Goal: Navigation & Orientation: Find specific page/section

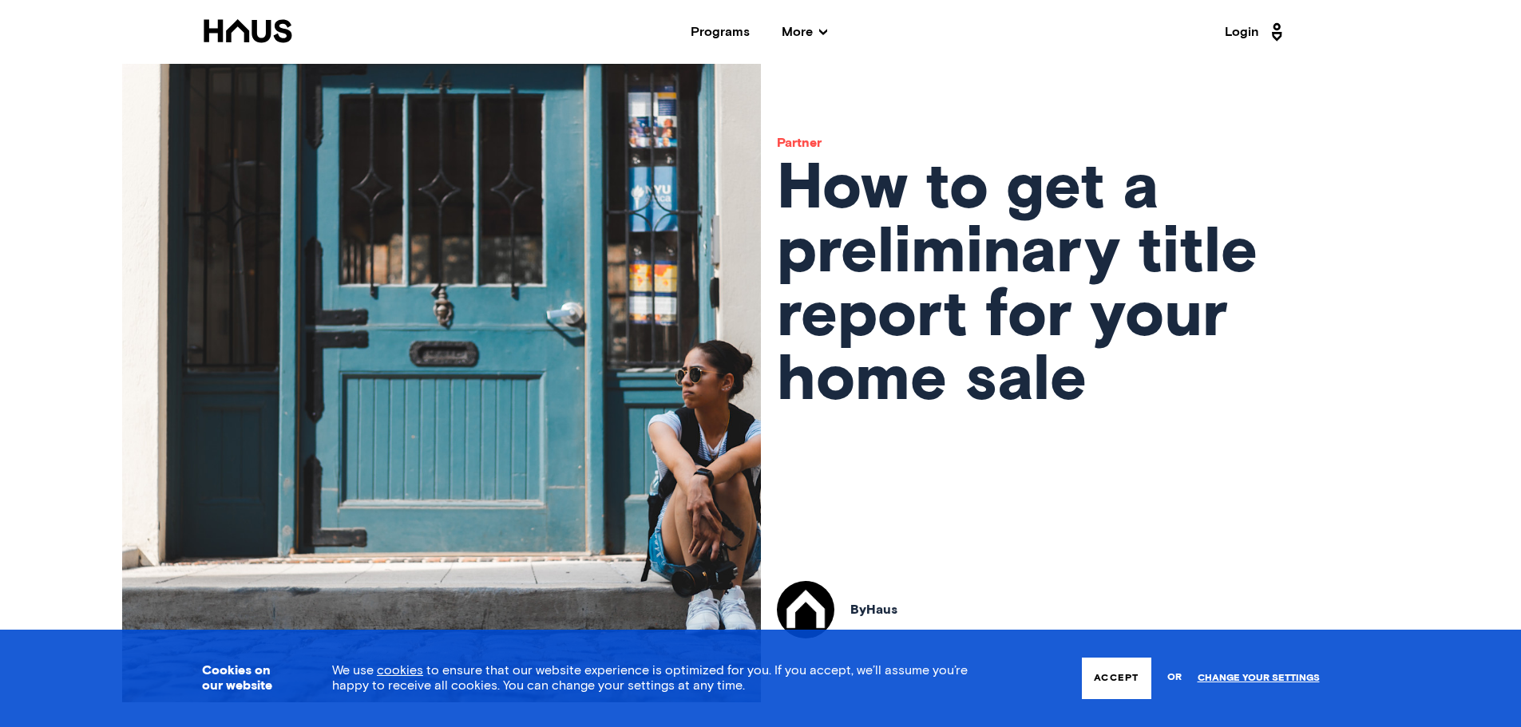
click at [714, 32] on div "Programs" at bounding box center [720, 32] width 59 height 13
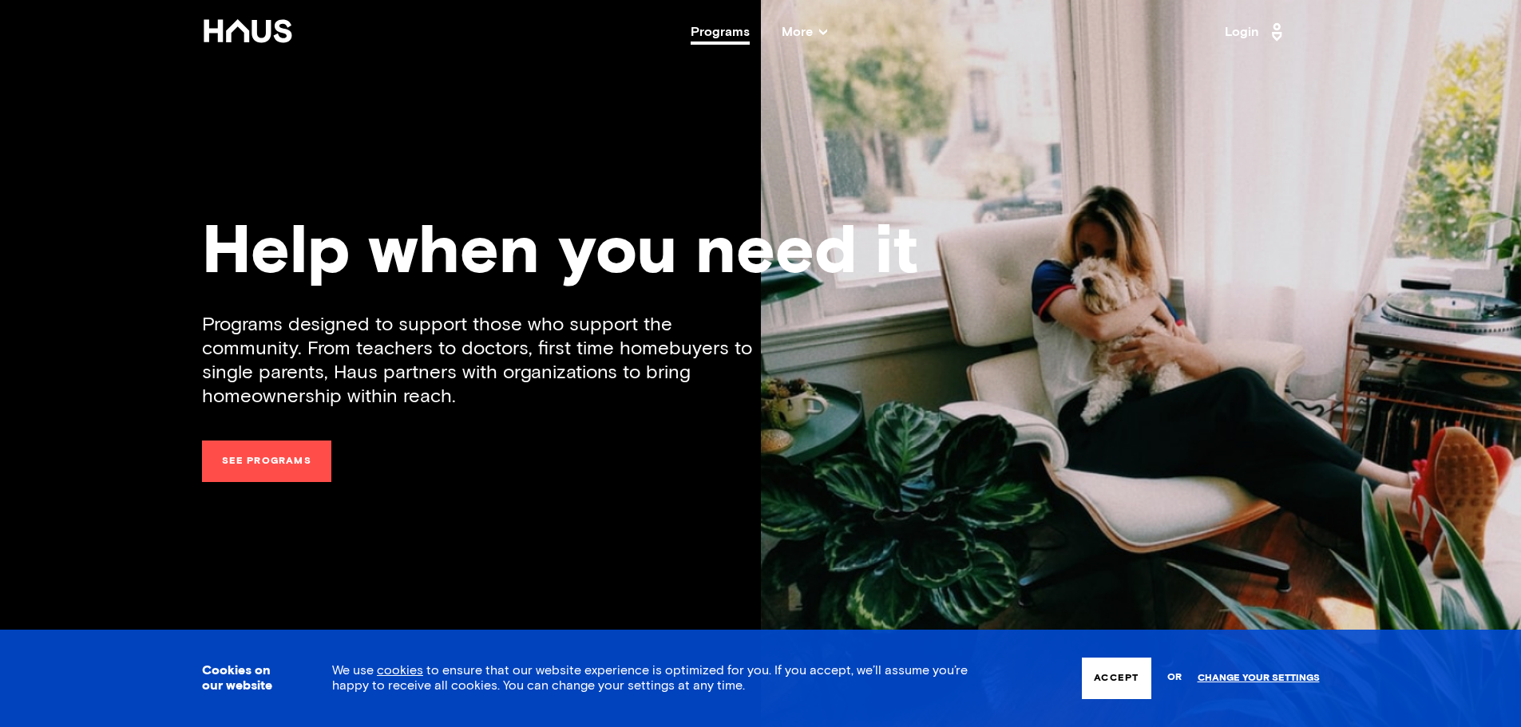
click at [261, 462] on link "See programs" at bounding box center [266, 462] width 129 height 42
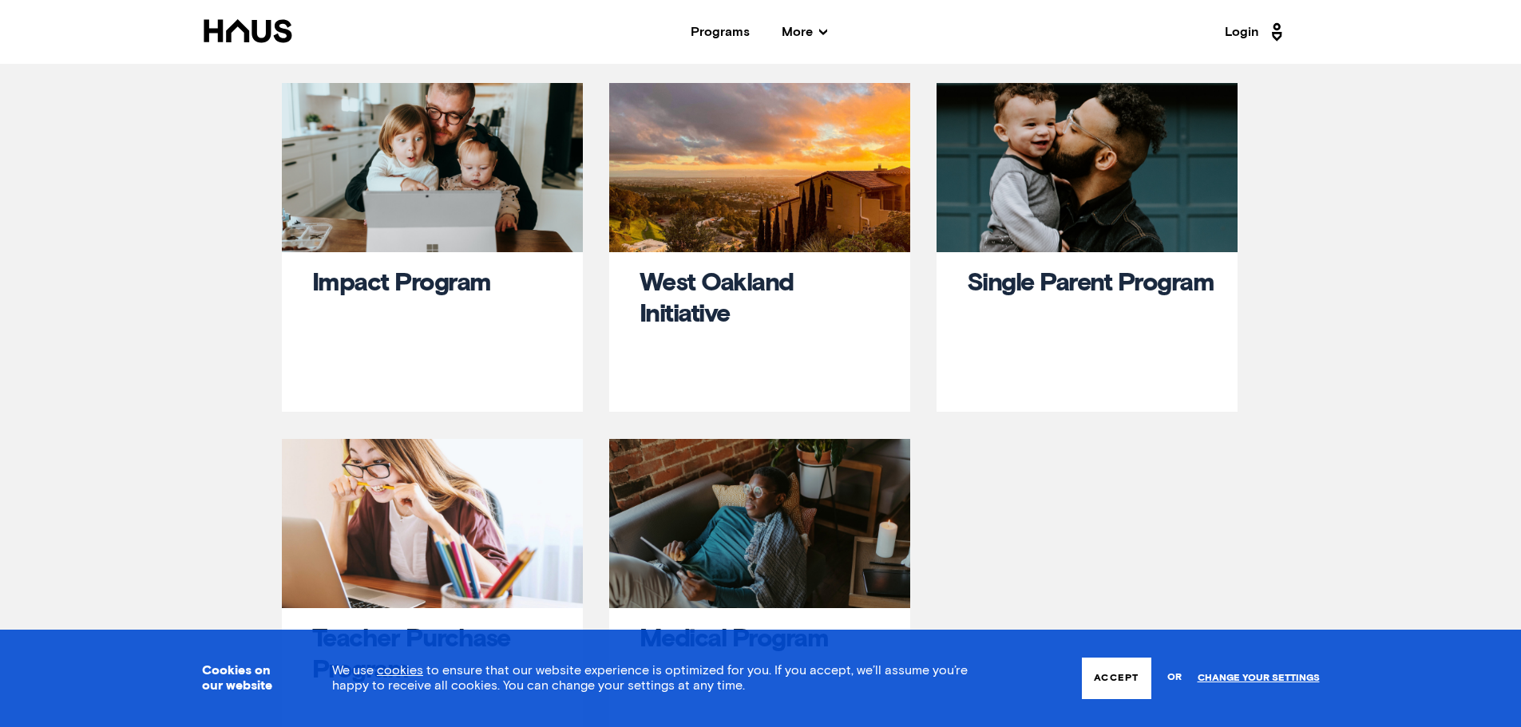
click at [817, 38] on span "More" at bounding box center [805, 32] width 46 height 13
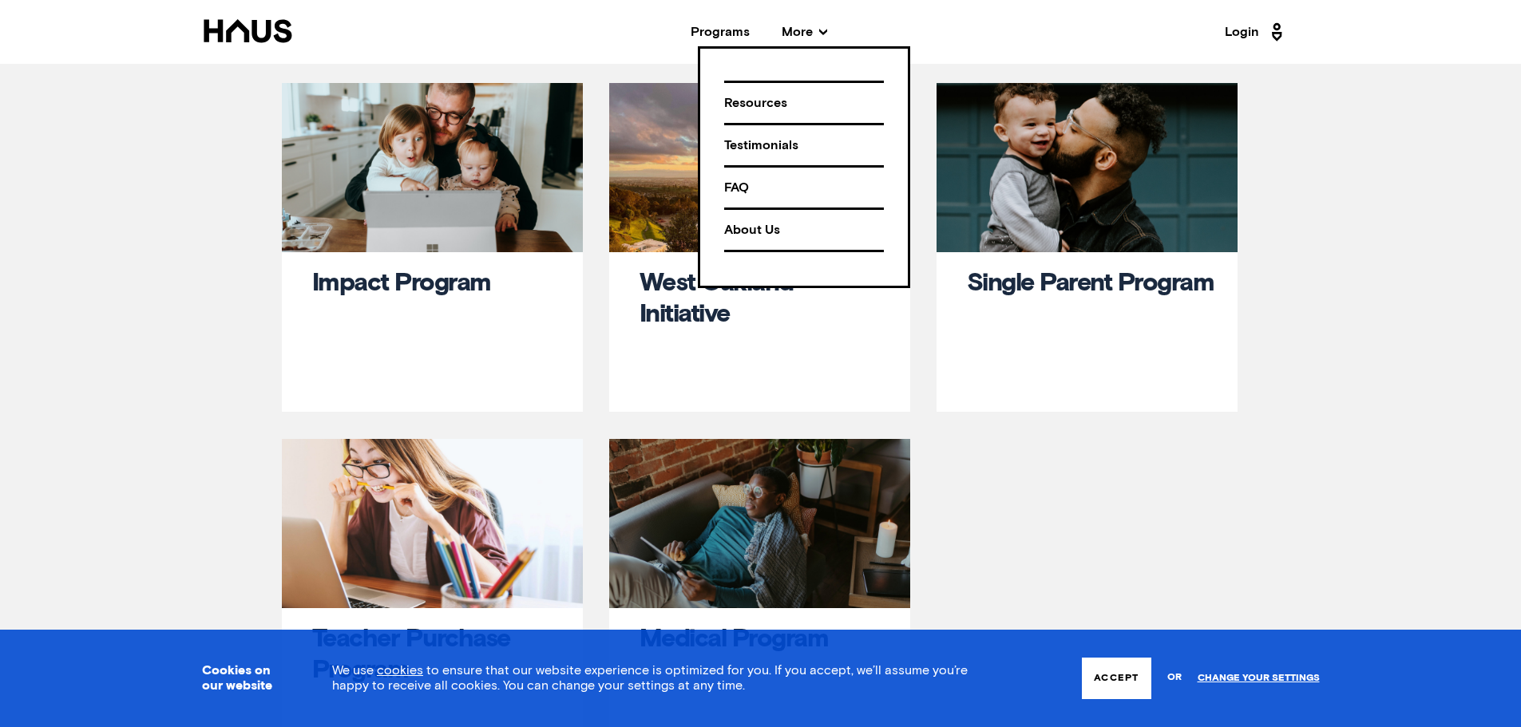
click at [714, 31] on div "Programs" at bounding box center [720, 32] width 59 height 13
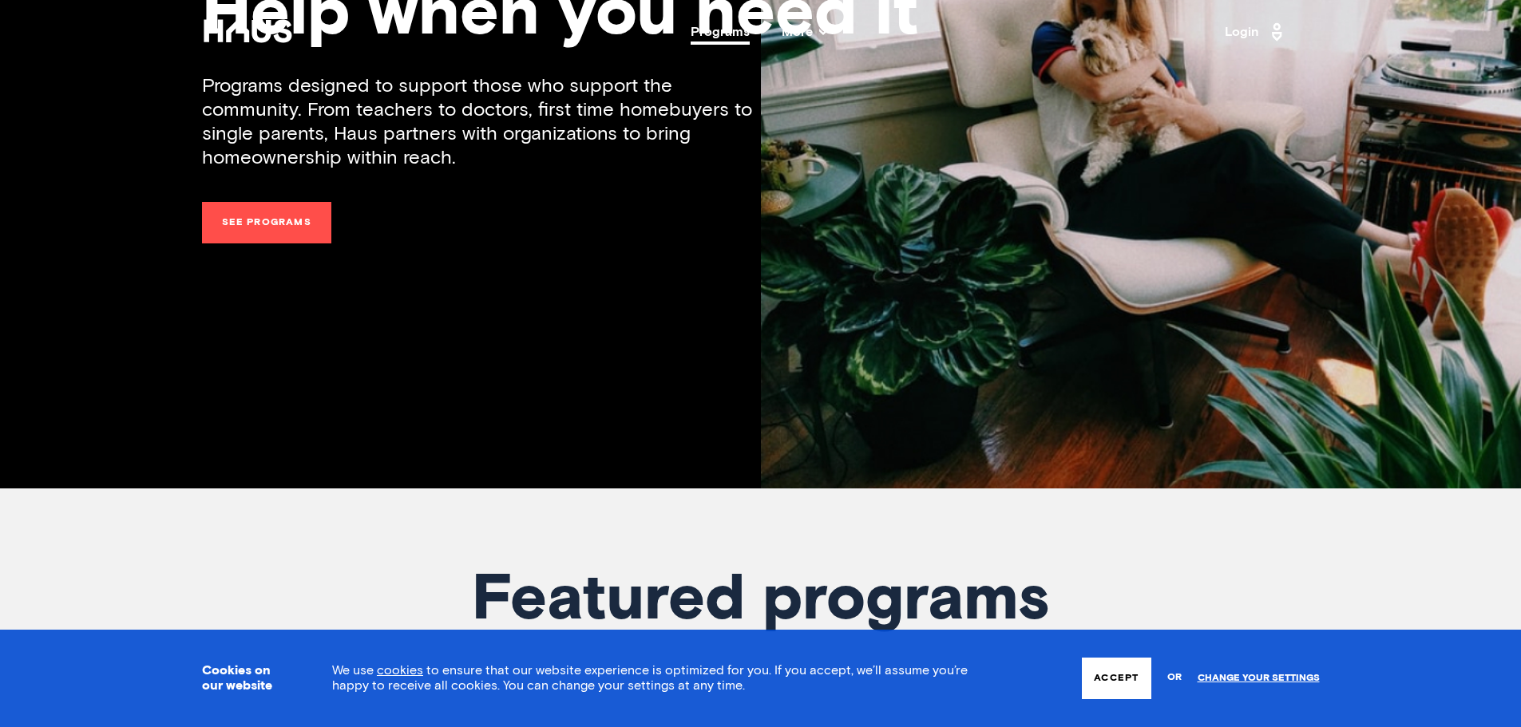
scroll to position [239, 0]
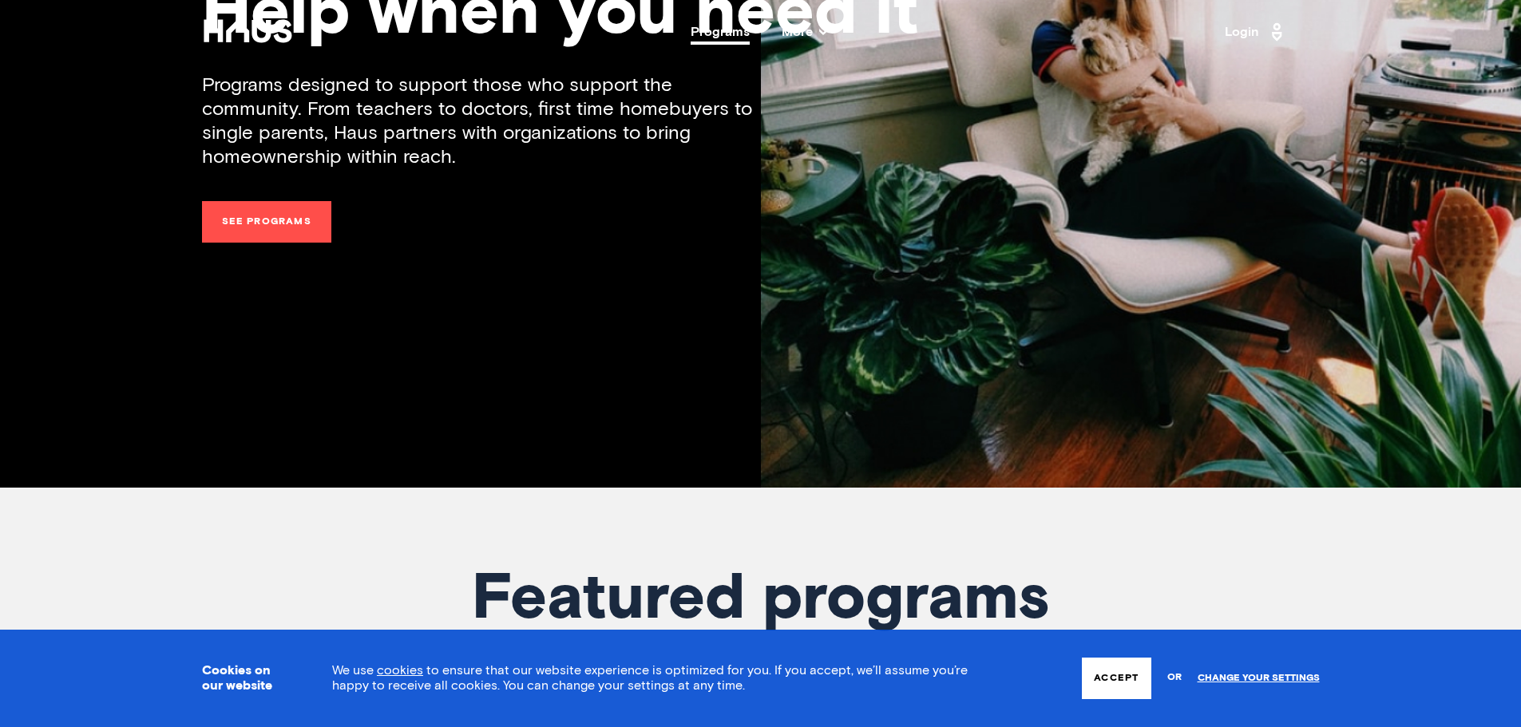
click at [1102, 672] on button "Accept" at bounding box center [1116, 679] width 69 height 42
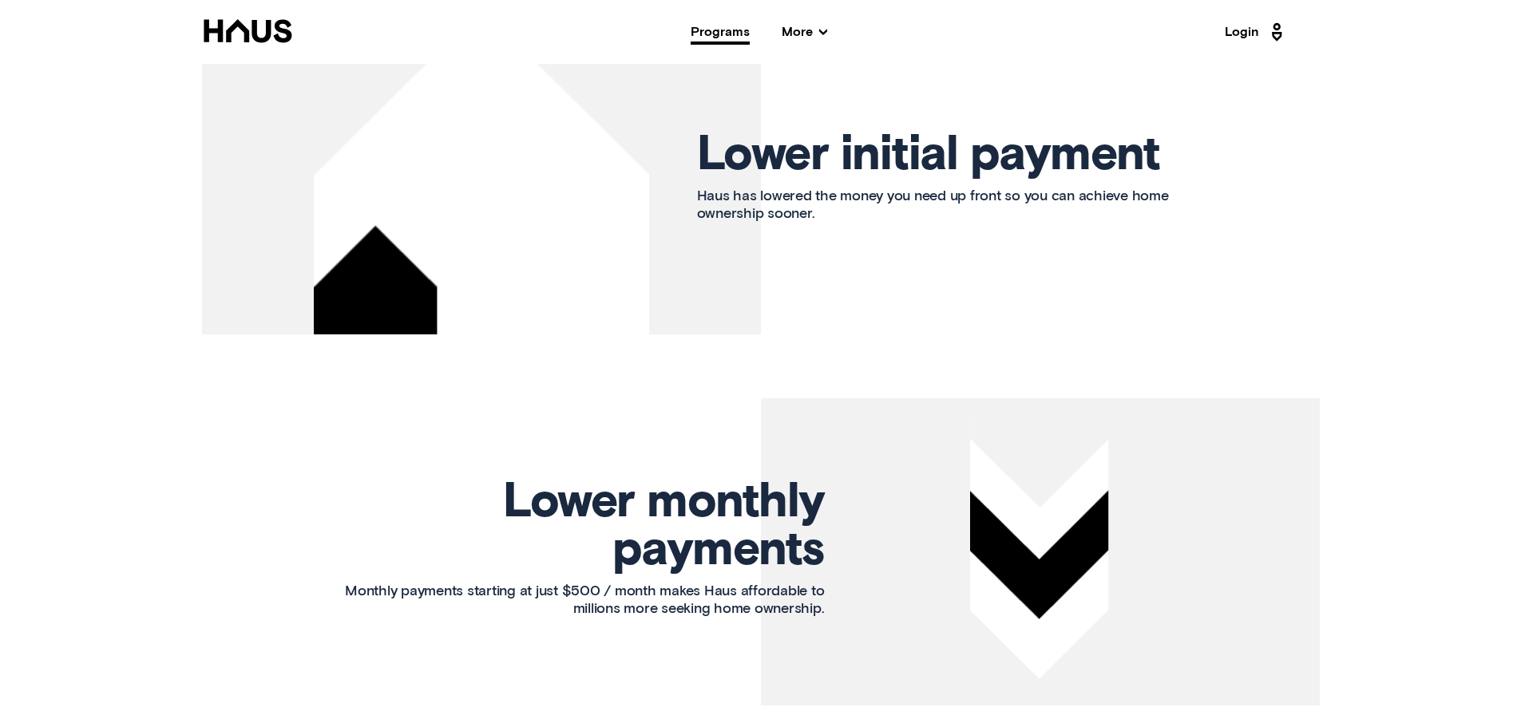
scroll to position [1562, 0]
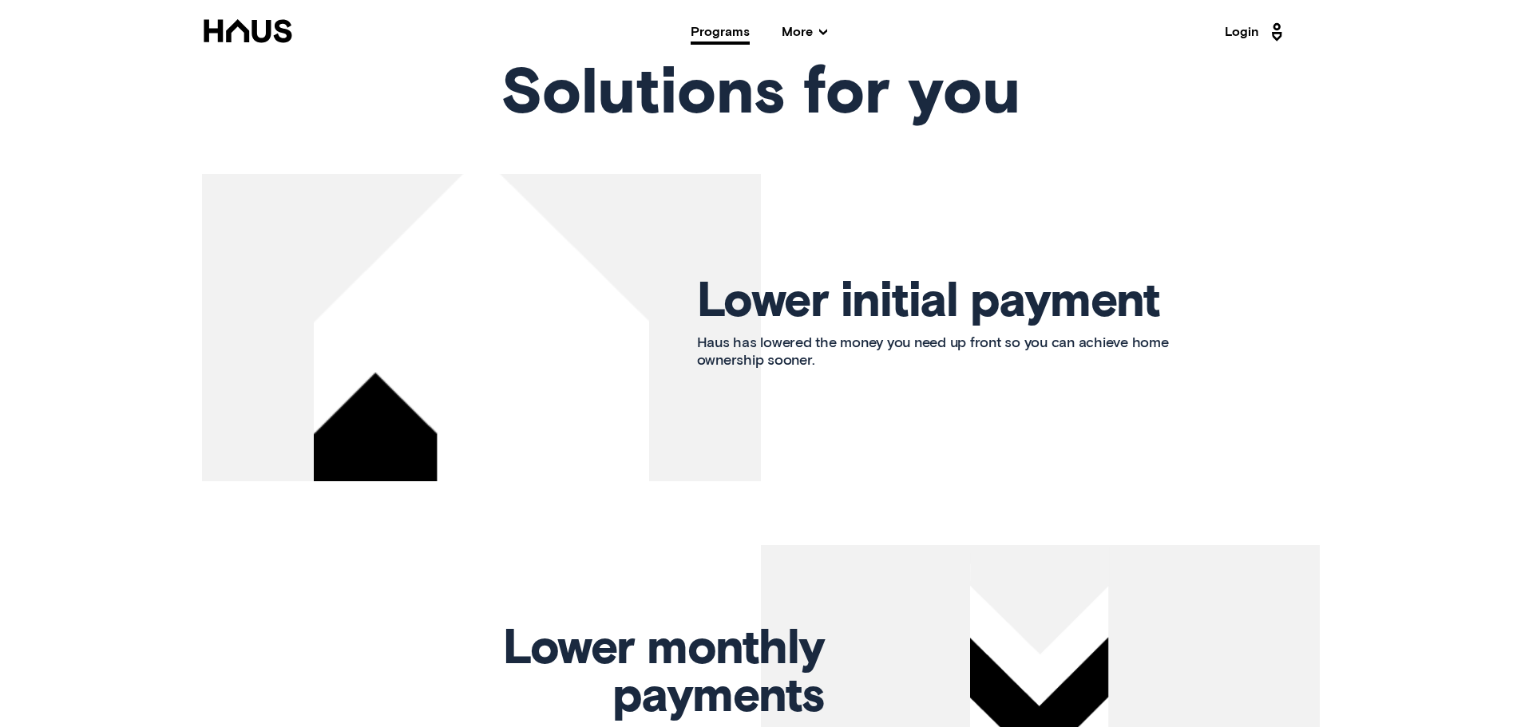
click at [1252, 29] on link "Login" at bounding box center [1256, 32] width 62 height 26
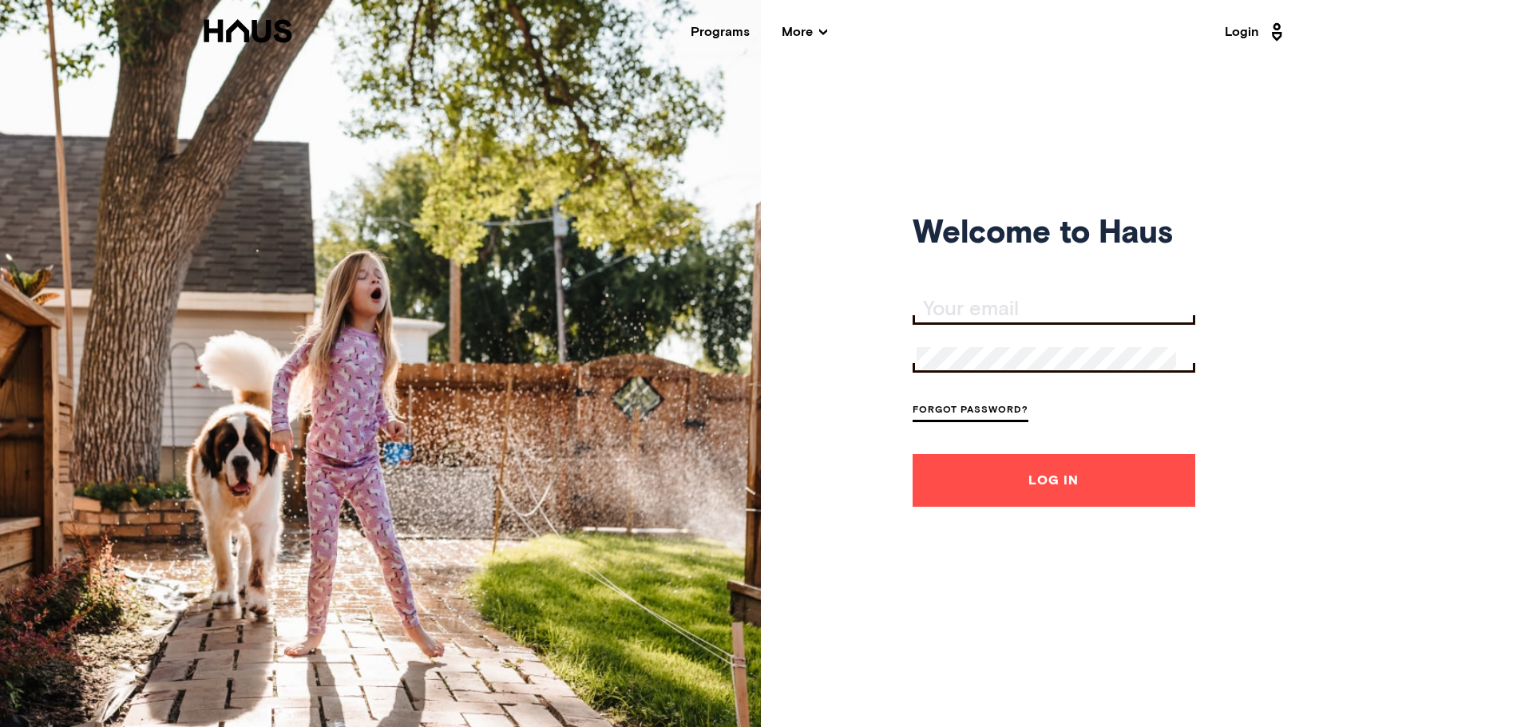
click at [1005, 302] on input "Your email" at bounding box center [1055, 310] width 279 height 22
click at [1406, 266] on div "Welcome to Haus Forgot Password? Log In" at bounding box center [760, 363] width 1521 height 727
click at [1014, 402] on link "Forgot Password?" at bounding box center [970, 412] width 116 height 22
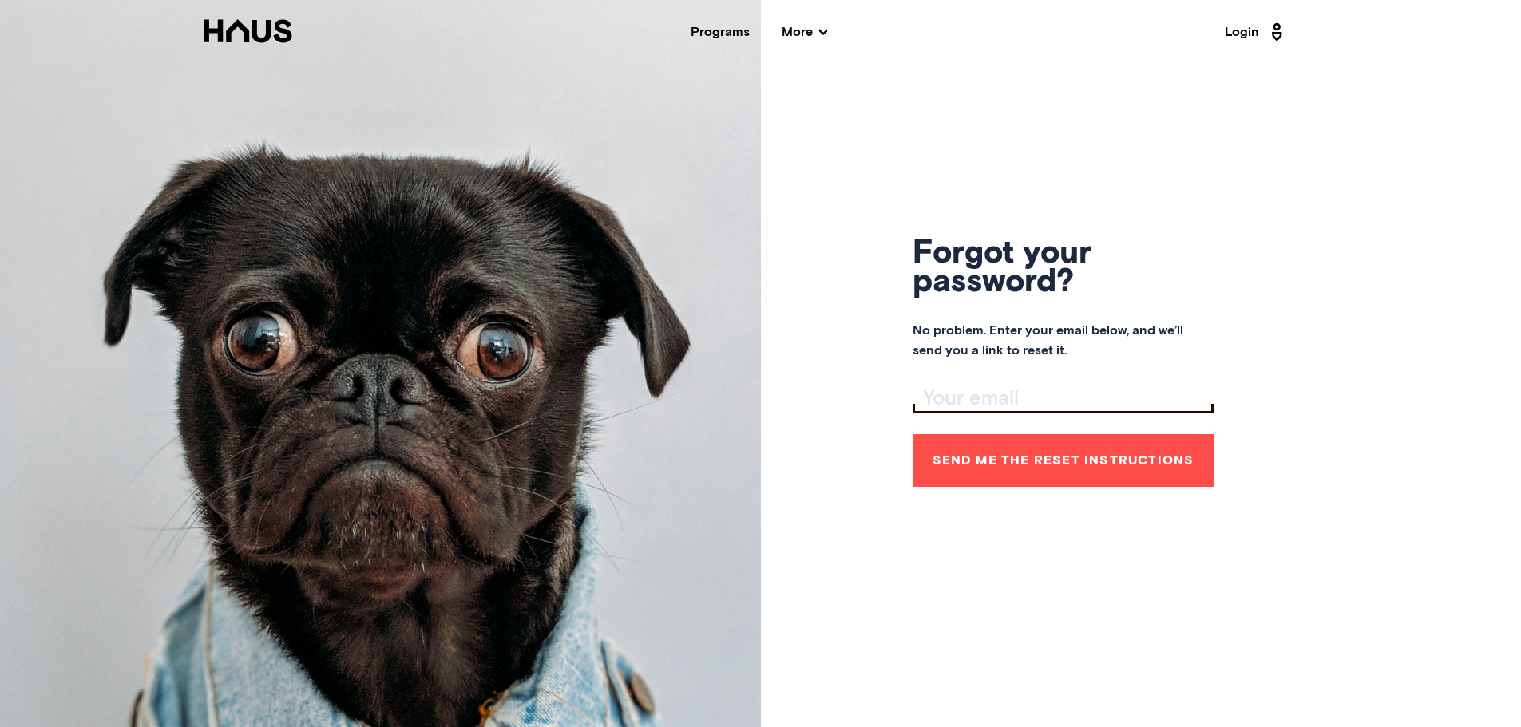
click at [801, 29] on span "More" at bounding box center [805, 32] width 46 height 13
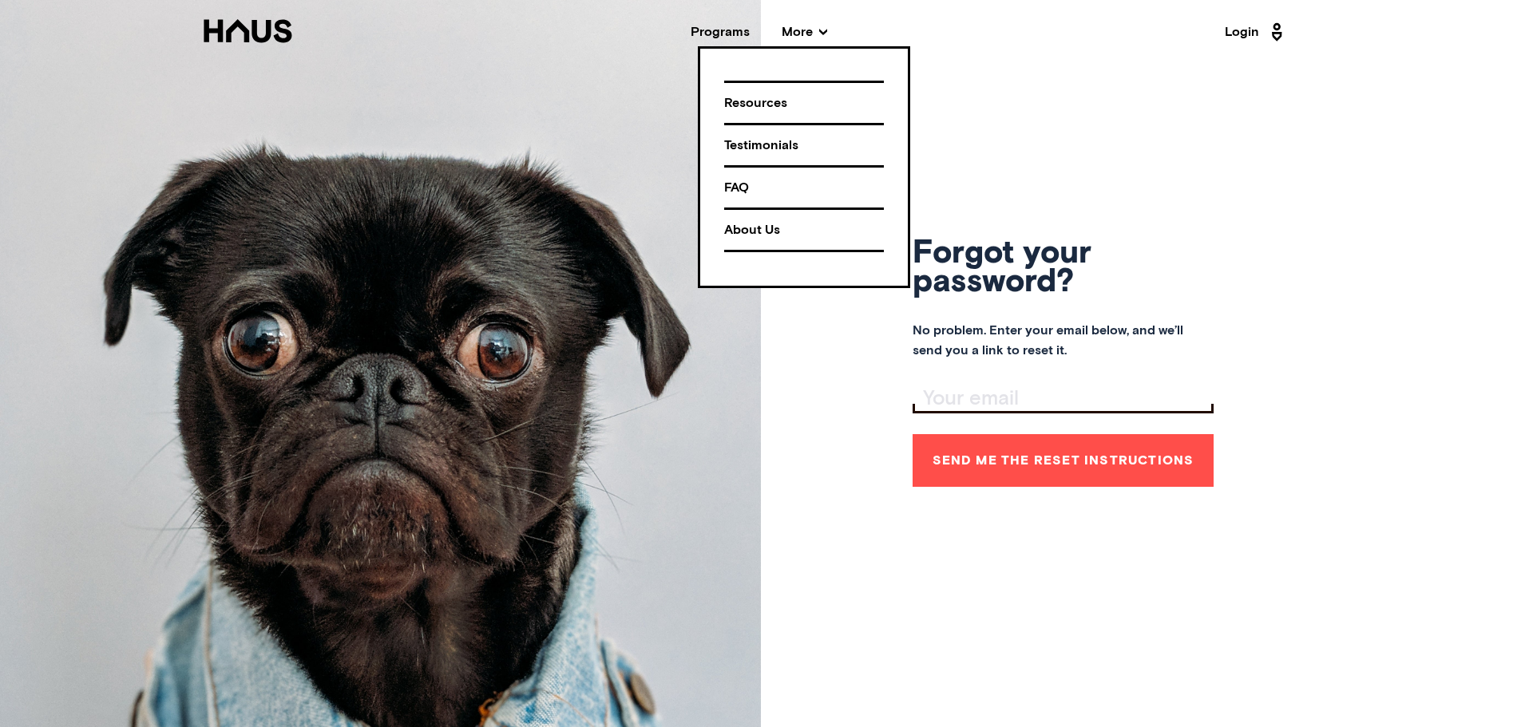
click at [720, 28] on div "Programs" at bounding box center [720, 32] width 59 height 13
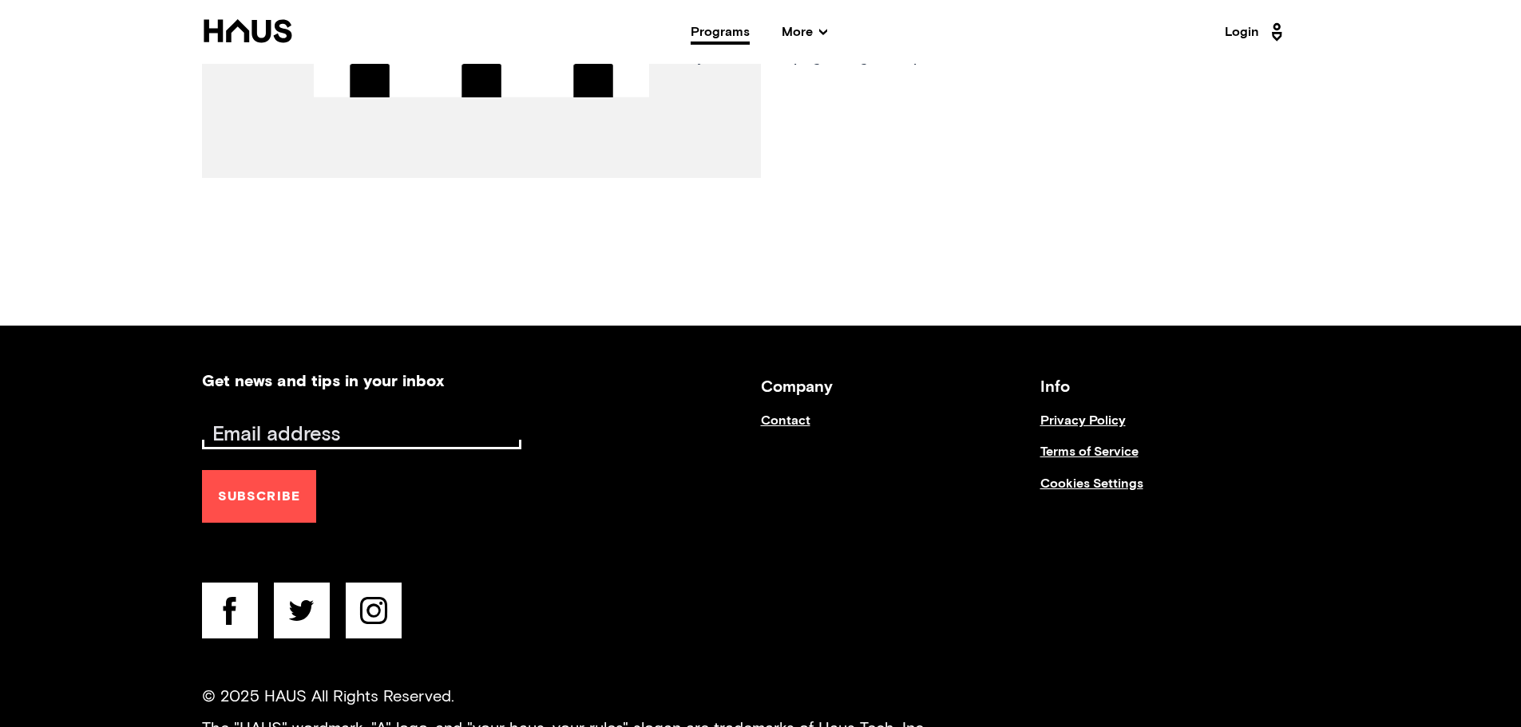
scroll to position [2440, 0]
